Goal: Task Accomplishment & Management: Use online tool/utility

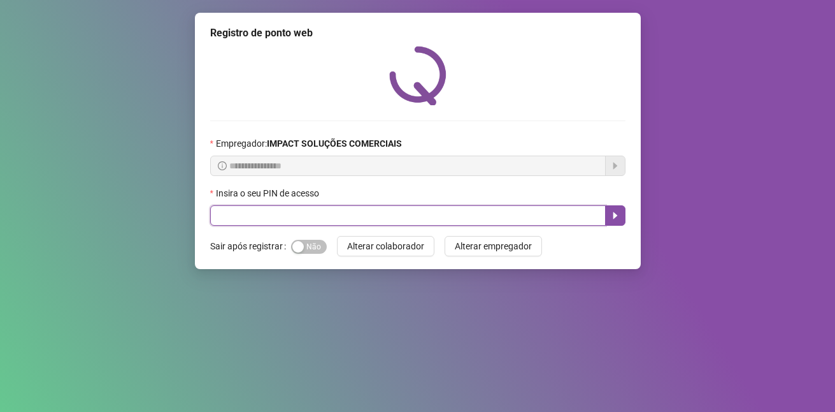
click at [340, 212] on input "text" at bounding box center [408, 215] width 396 height 20
type input "*****"
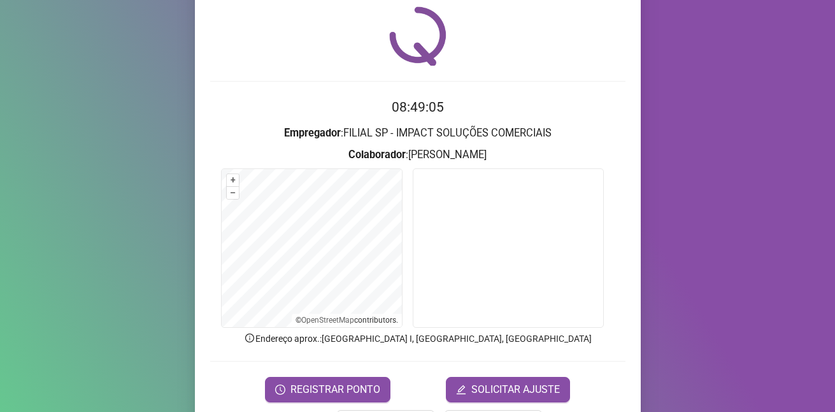
scroll to position [86, 0]
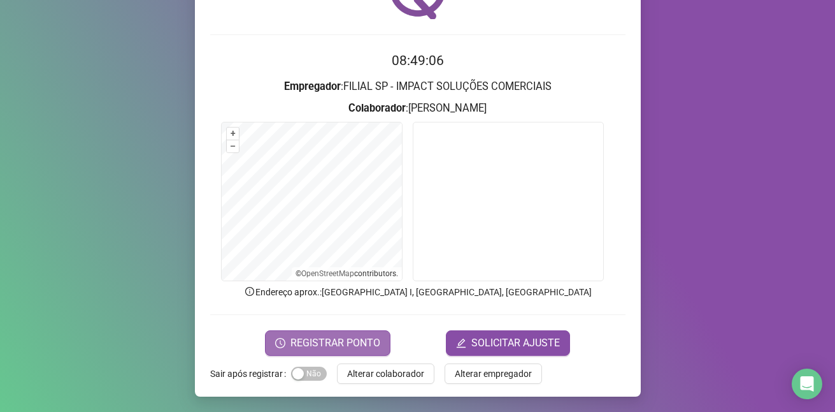
click at [314, 341] on span "REGISTRAR PONTO" at bounding box center [336, 342] width 90 height 15
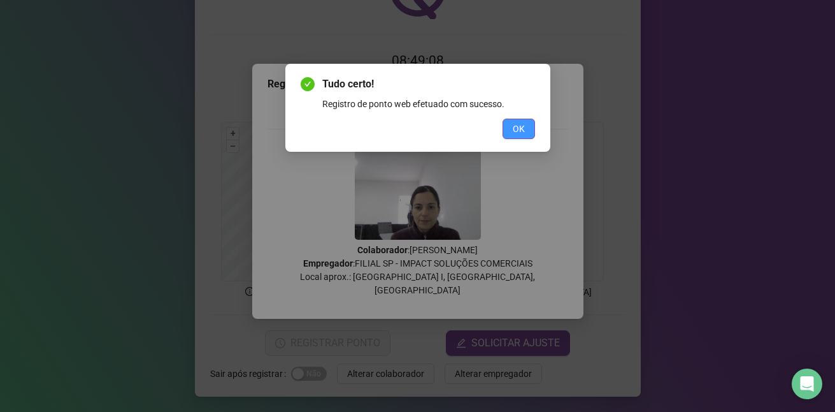
click at [519, 129] on span "OK" at bounding box center [519, 129] width 12 height 14
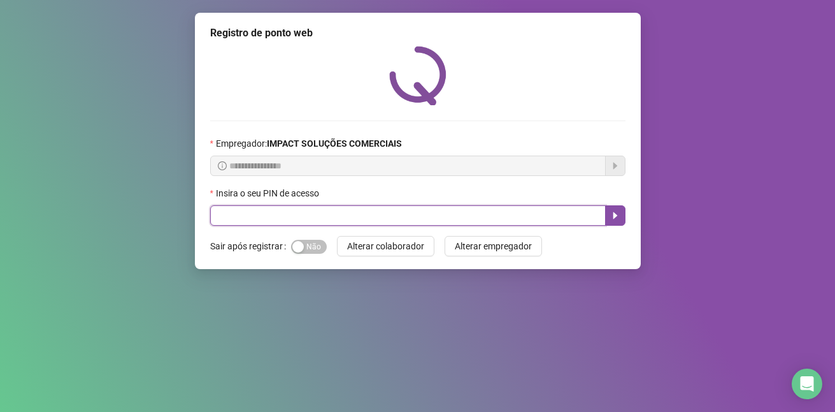
click at [370, 206] on input "text" at bounding box center [408, 215] width 396 height 20
type input "*"
